Goal: Task Accomplishment & Management: Use online tool/utility

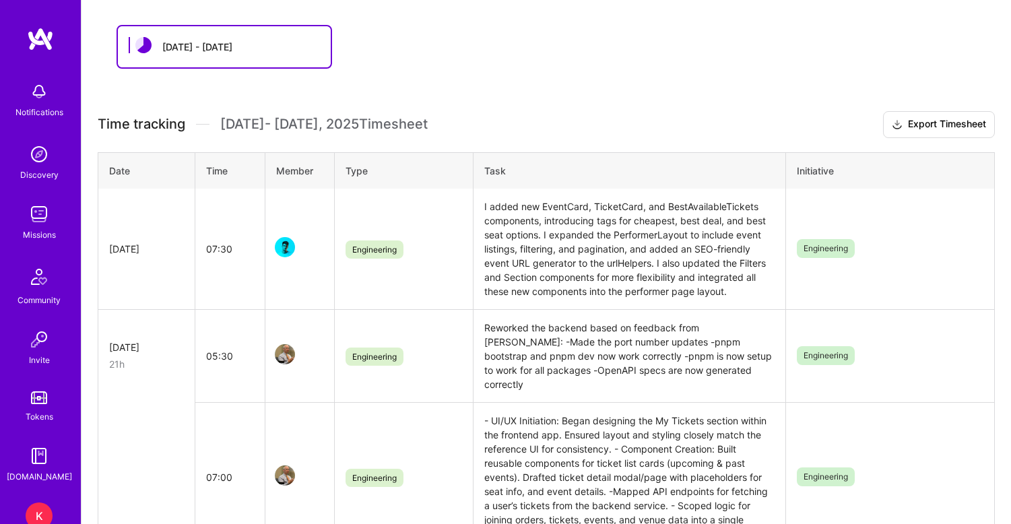
scroll to position [261, 0]
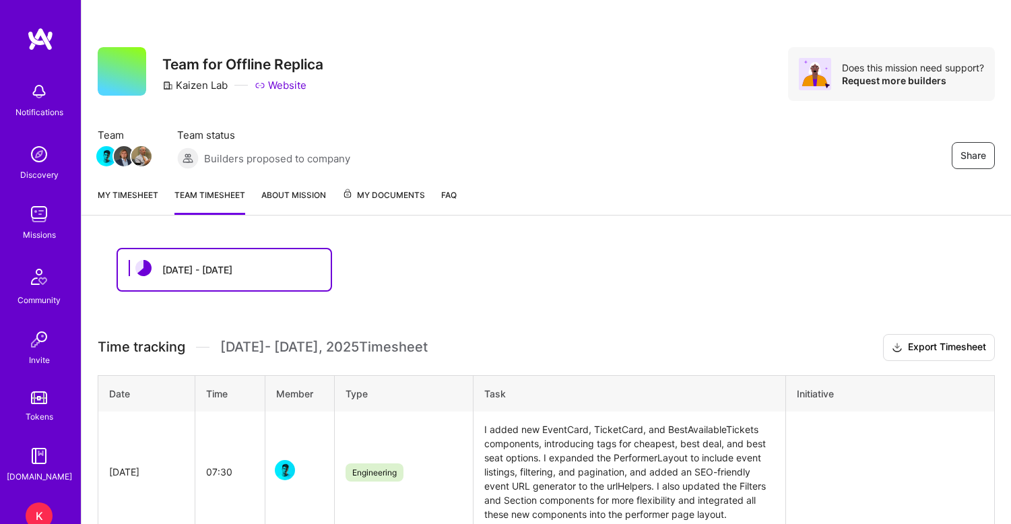
scroll to position [261, 0]
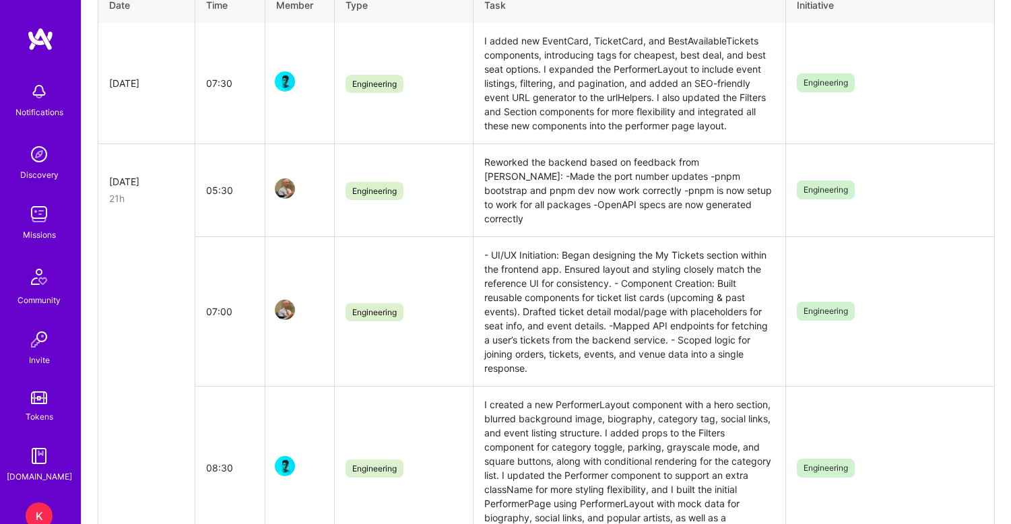
scroll to position [449, 0]
